Goal: Browse casually

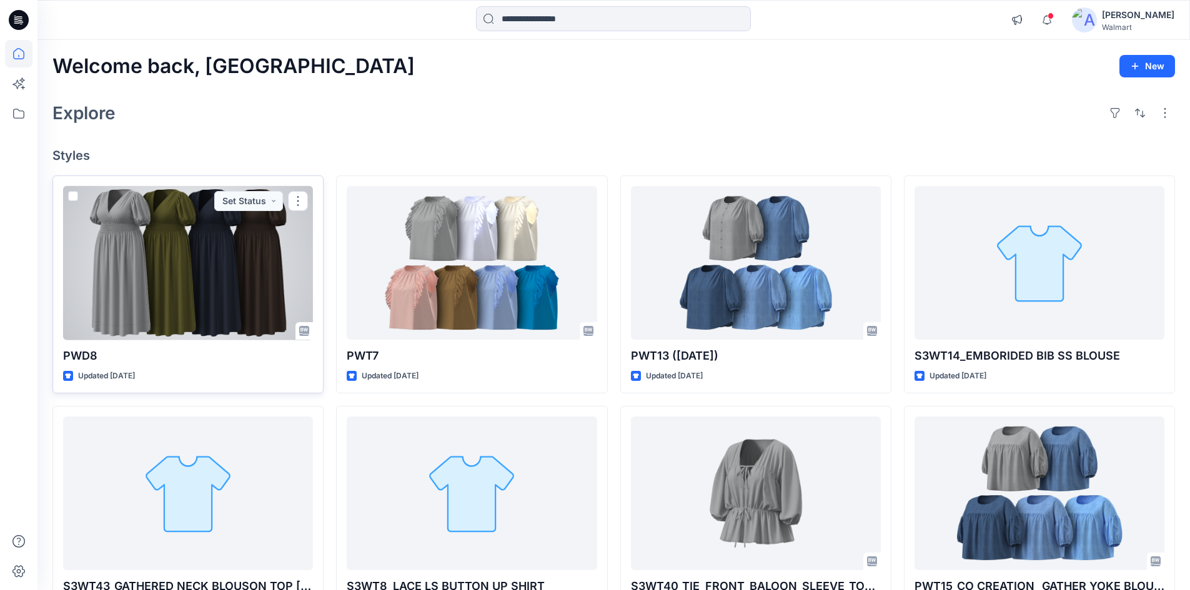
click at [192, 262] on div at bounding box center [188, 263] width 250 height 154
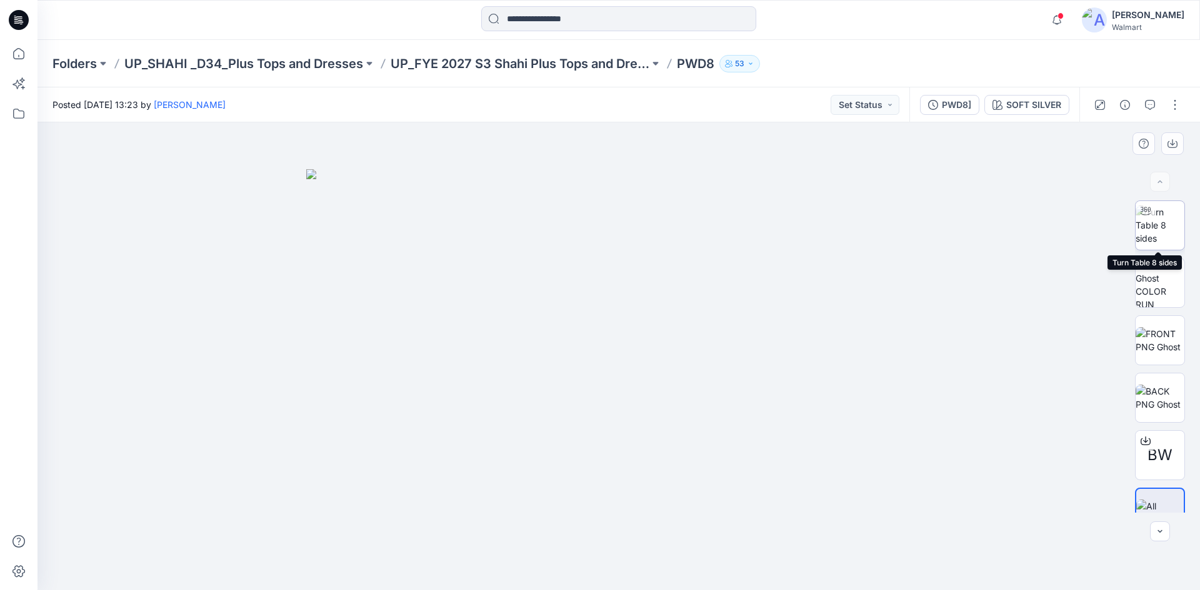
click at [1143, 234] on img at bounding box center [1159, 225] width 49 height 39
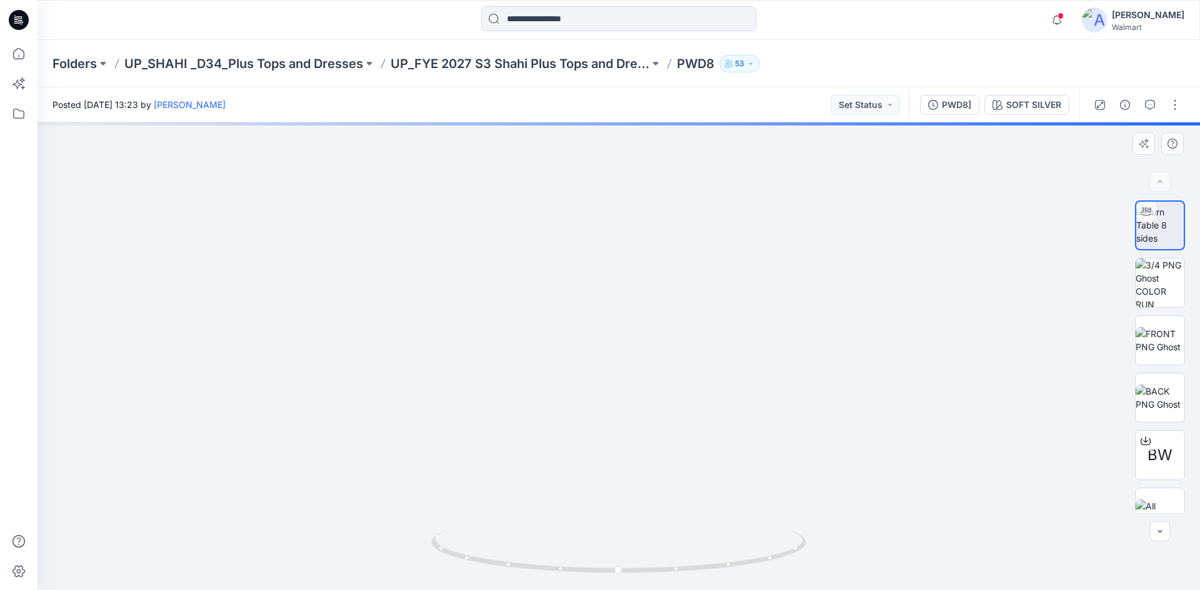
drag, startPoint x: 586, startPoint y: 398, endPoint x: 610, endPoint y: 362, distance: 43.7
drag, startPoint x: 718, startPoint y: 286, endPoint x: 653, endPoint y: 399, distance: 130.4
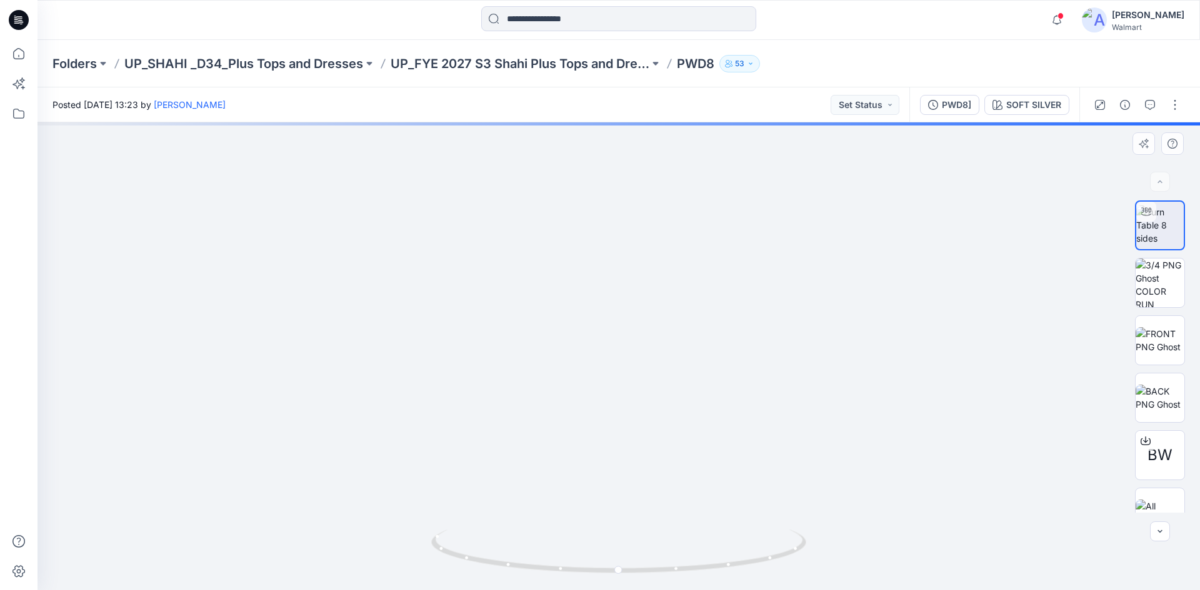
drag, startPoint x: 523, startPoint y: 382, endPoint x: 538, endPoint y: 380, distance: 15.1
click at [487, 241] on img at bounding box center [599, 103] width 1535 height 976
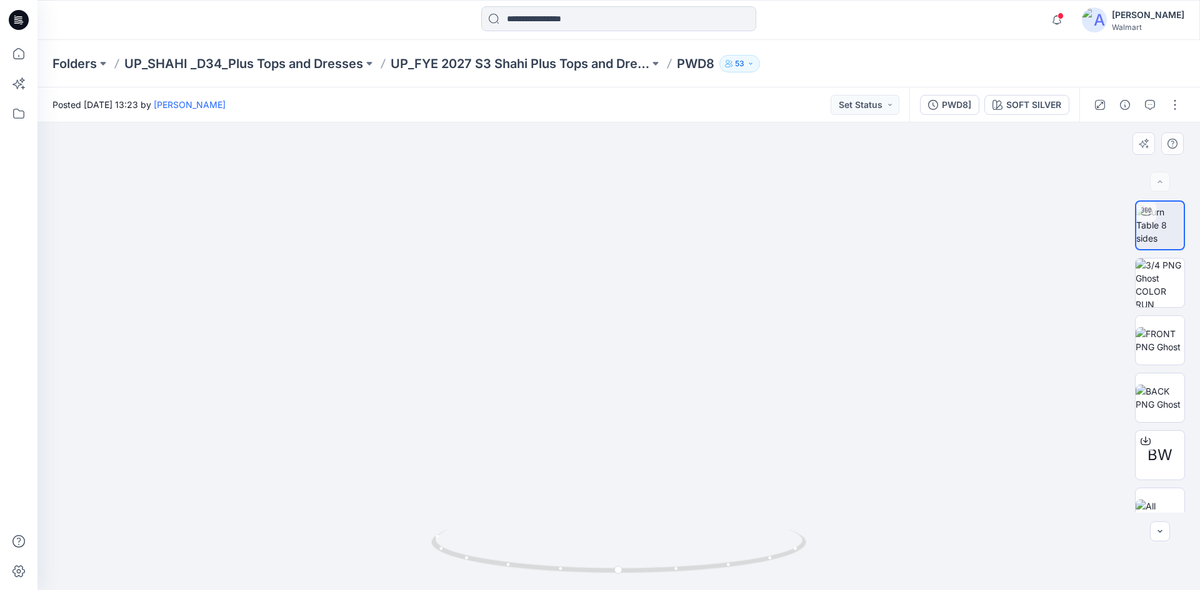
drag, startPoint x: 582, startPoint y: 415, endPoint x: 574, endPoint y: 293, distance: 122.7
drag, startPoint x: 624, startPoint y: 398, endPoint x: 612, endPoint y: 276, distance: 122.3
drag, startPoint x: 641, startPoint y: 413, endPoint x: 641, endPoint y: 287, distance: 125.6
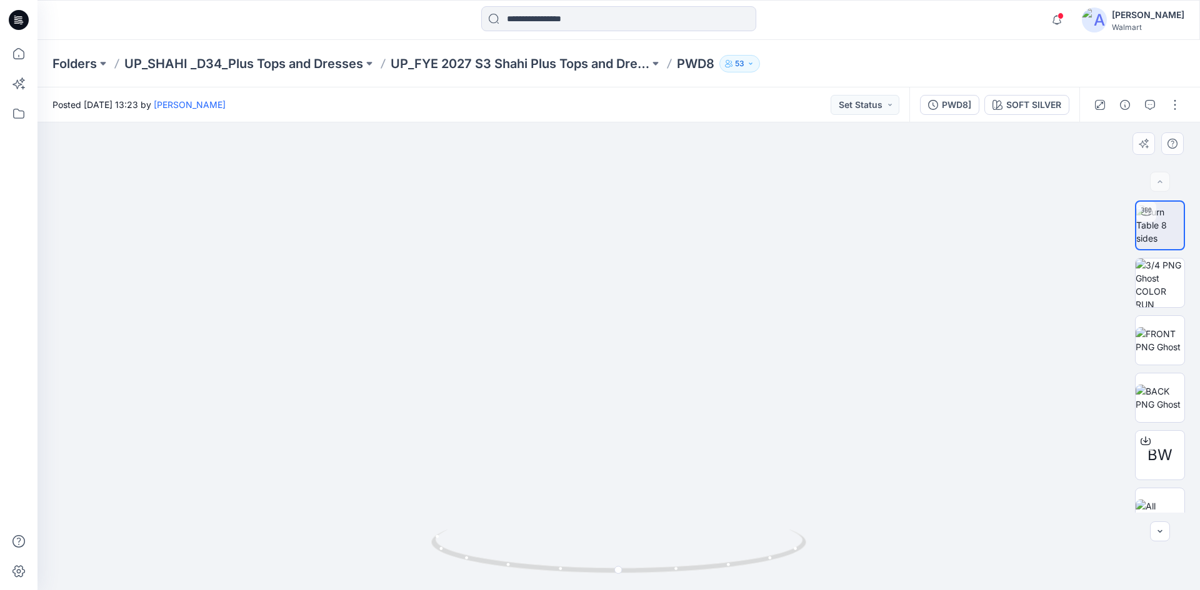
drag, startPoint x: 702, startPoint y: 574, endPoint x: 548, endPoint y: 547, distance: 156.7
click at [548, 547] on icon at bounding box center [620, 553] width 378 height 47
drag, startPoint x: 609, startPoint y: 508, endPoint x: 609, endPoint y: 554, distance: 45.6
click at [609, 554] on div at bounding box center [618, 356] width 1162 height 468
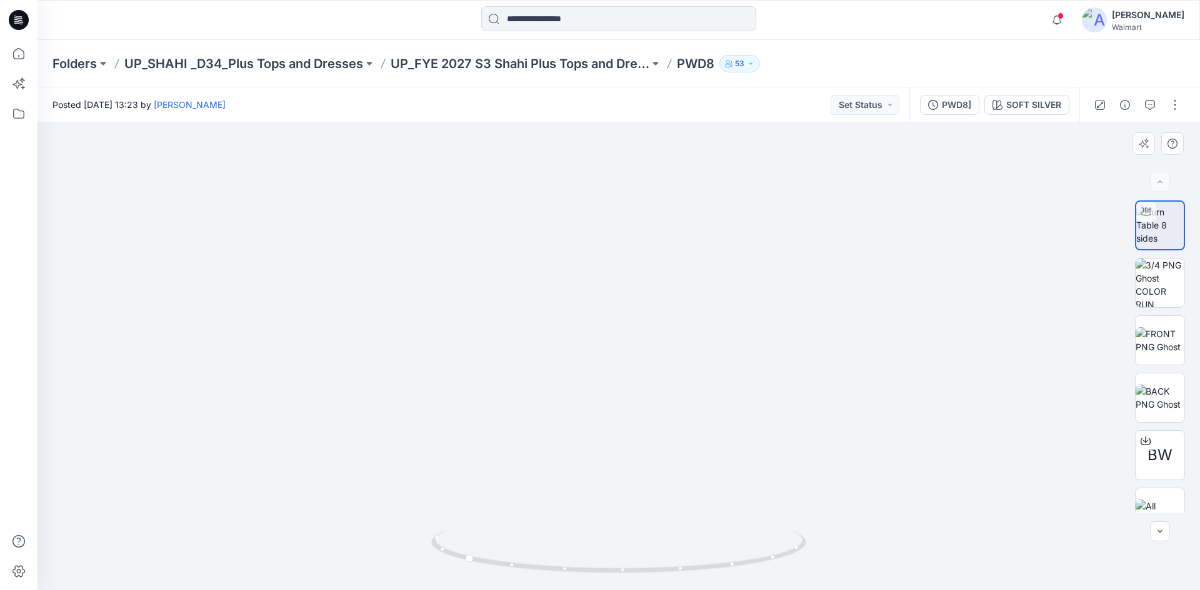
drag, startPoint x: 587, startPoint y: 350, endPoint x: 589, endPoint y: 385, distance: 35.1
drag, startPoint x: 570, startPoint y: 217, endPoint x: 637, endPoint y: 439, distance: 231.8
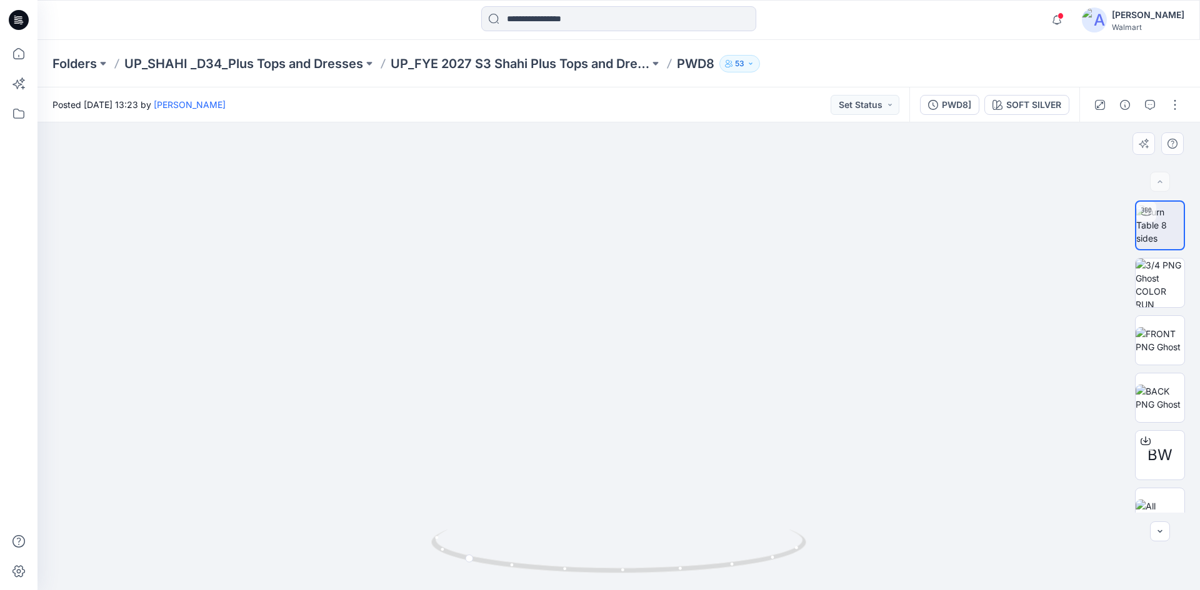
drag, startPoint x: 463, startPoint y: 350, endPoint x: 485, endPoint y: 379, distance: 36.6
drag, startPoint x: 553, startPoint y: 365, endPoint x: 544, endPoint y: 506, distance: 140.8
drag, startPoint x: 574, startPoint y: 415, endPoint x: 577, endPoint y: 425, distance: 9.9
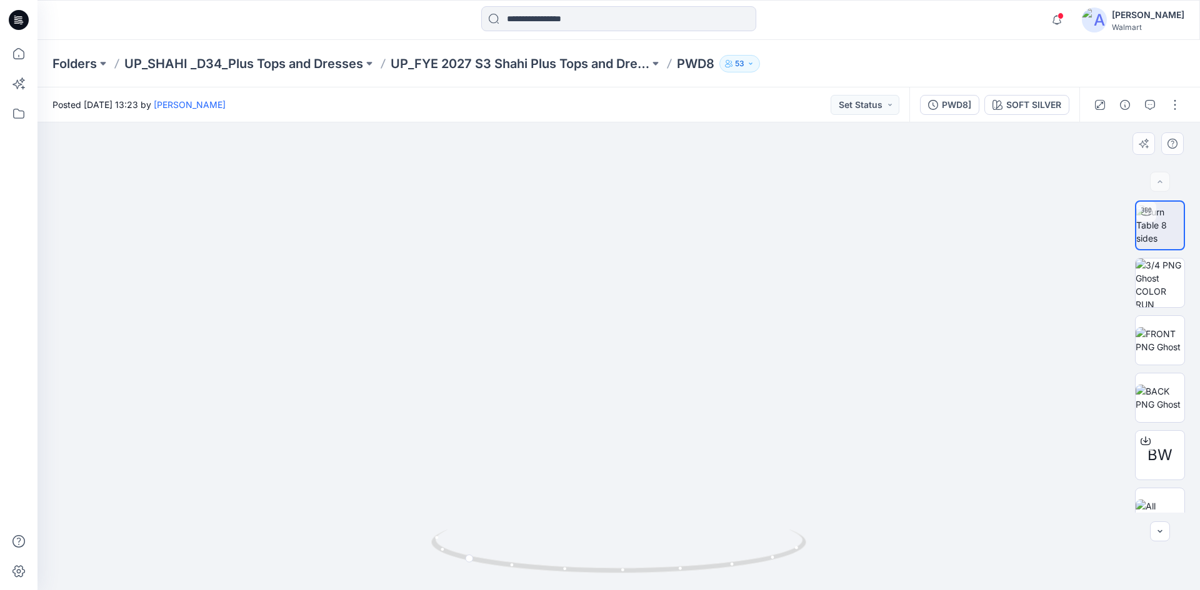
drag, startPoint x: 750, startPoint y: 344, endPoint x: 595, endPoint y: 231, distance: 191.5
click at [1167, 334] on img at bounding box center [1159, 340] width 49 height 26
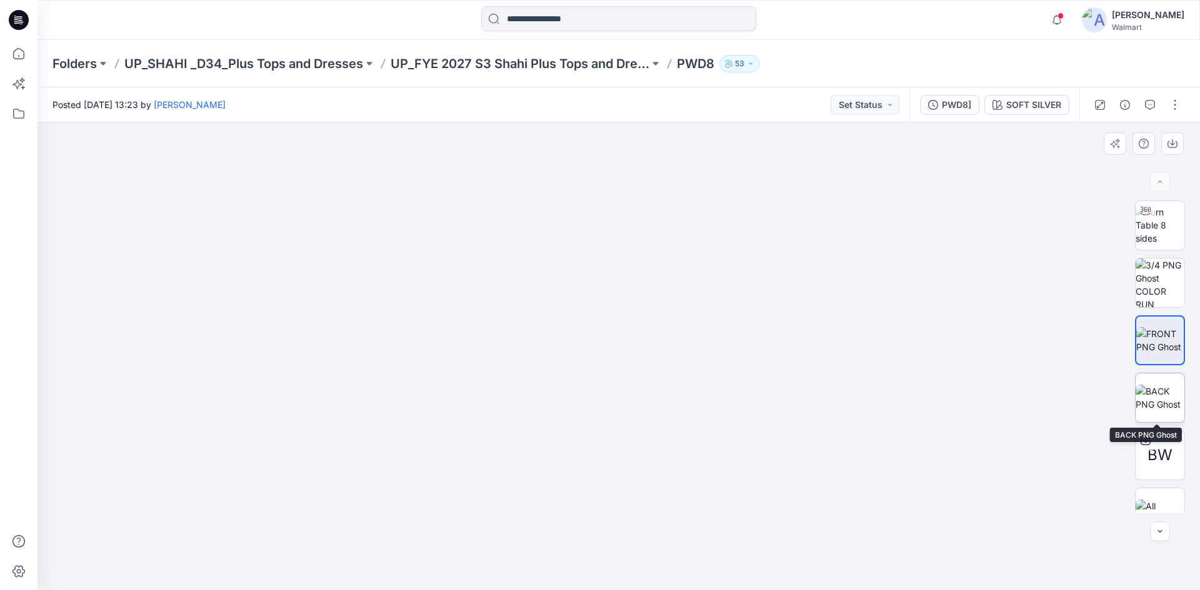
click at [1156, 392] on img at bounding box center [1159, 398] width 49 height 26
drag, startPoint x: 636, startPoint y: 266, endPoint x: 390, endPoint y: 394, distance: 277.2
click at [390, 394] on div at bounding box center [618, 356] width 1162 height 468
click at [24, 18] on icon at bounding box center [19, 20] width 20 height 20
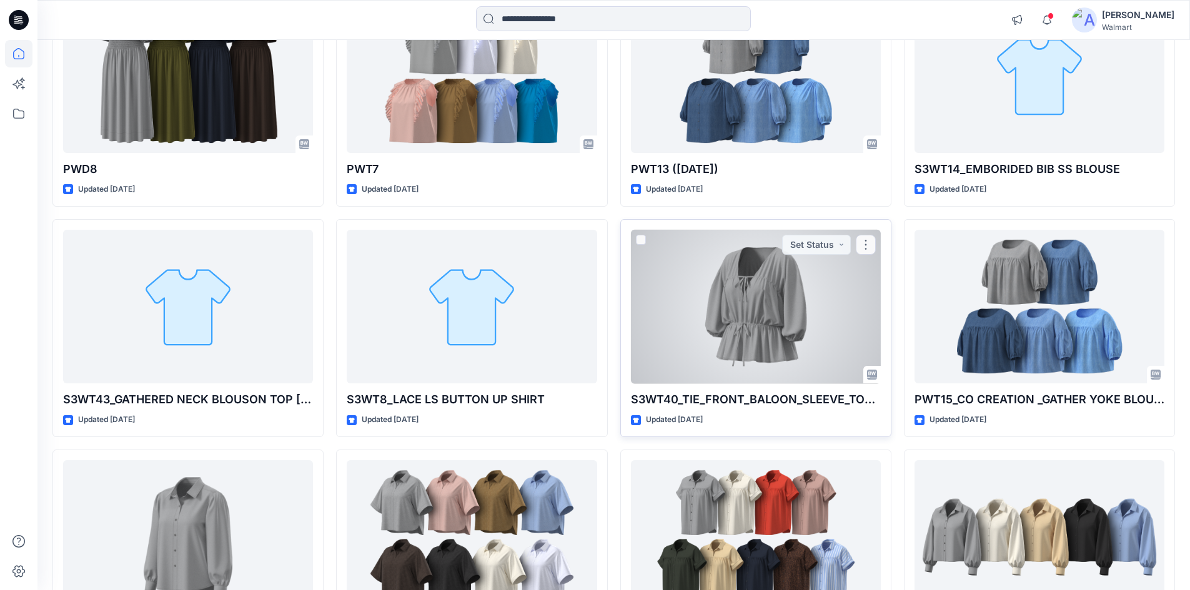
scroll to position [187, 0]
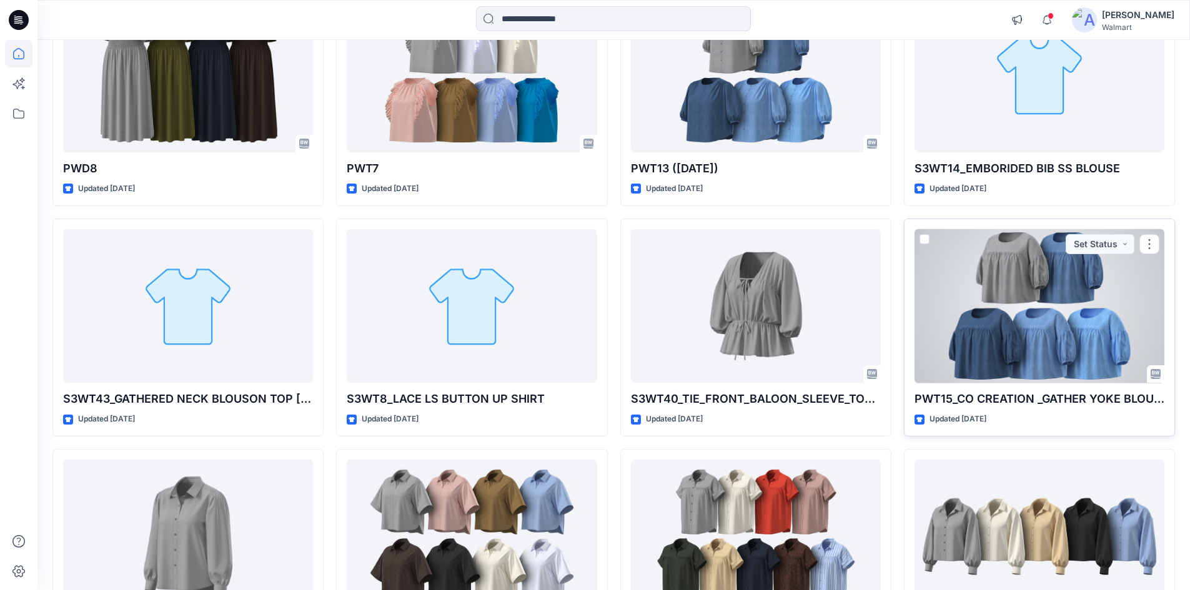
click at [1069, 332] on div at bounding box center [1040, 306] width 250 height 154
